Goal: Check status

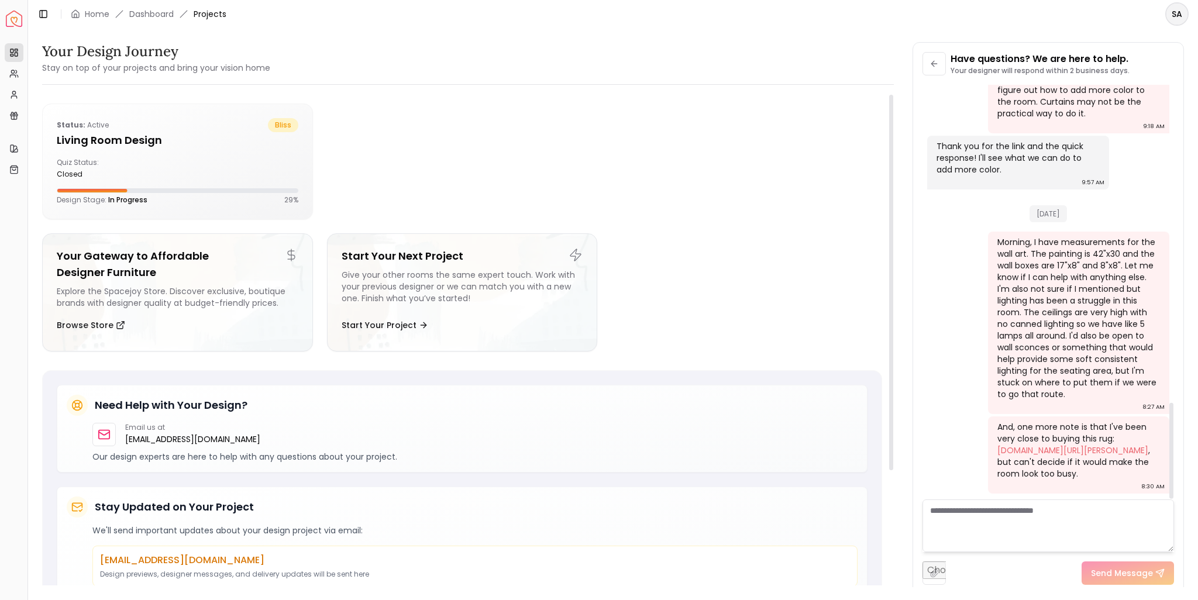
scroll to position [1369, 0]
click at [195, 169] on div "Quiz Status: closed" at bounding box center [178, 168] width 242 height 21
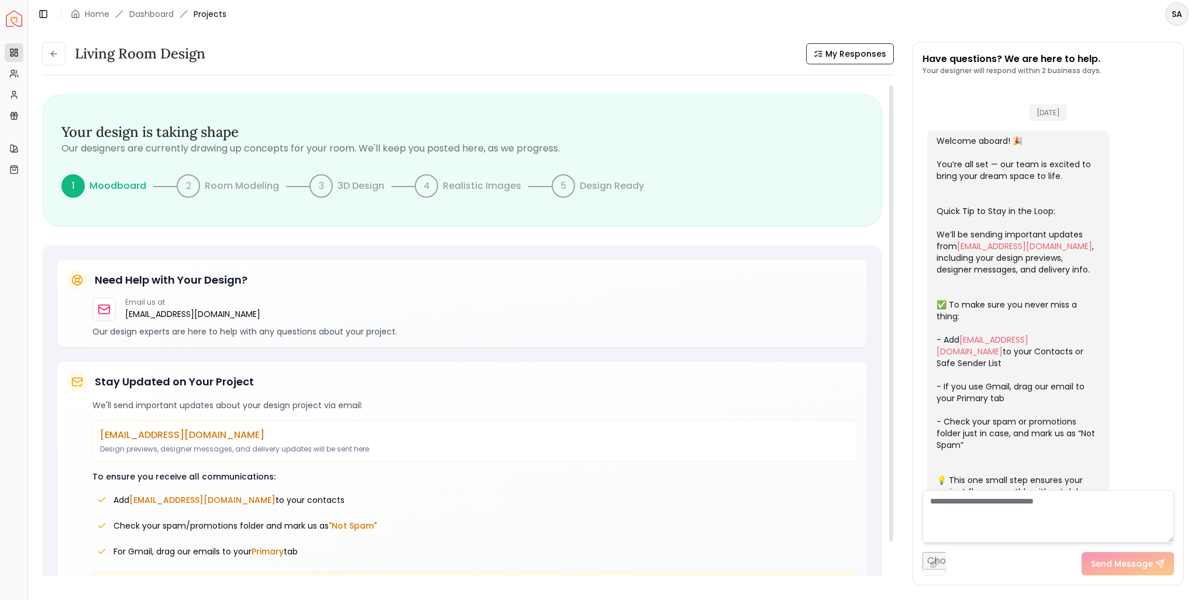
scroll to position [1378, 0]
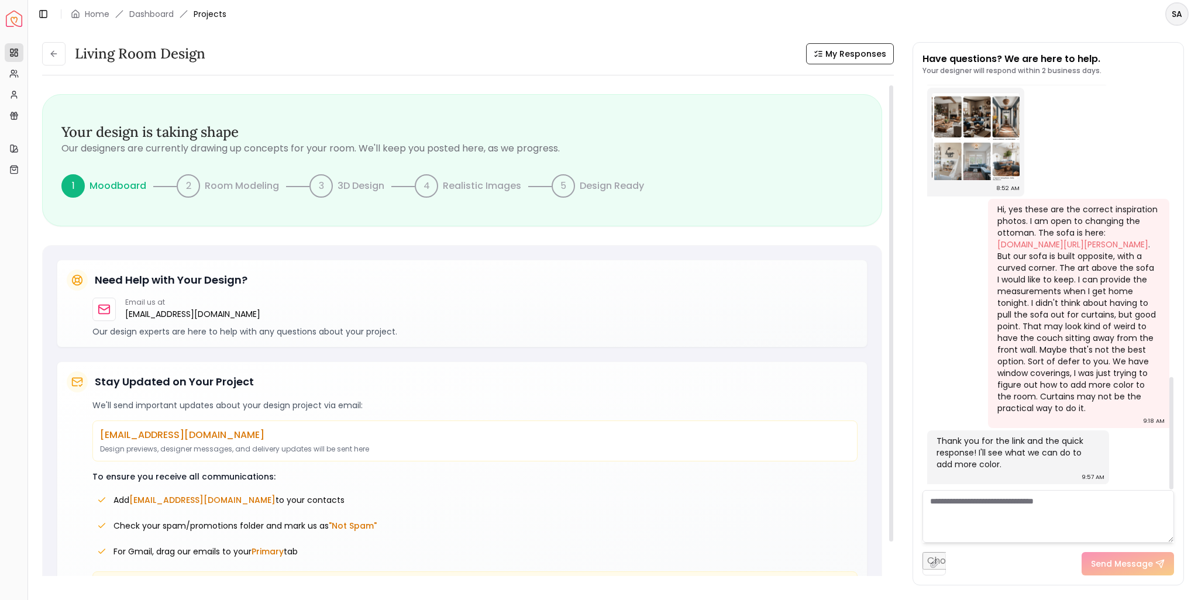
click at [993, 463] on div "Thank you for the link and the quick response! I'll see what we can do to add m…" at bounding box center [1016, 452] width 161 height 35
